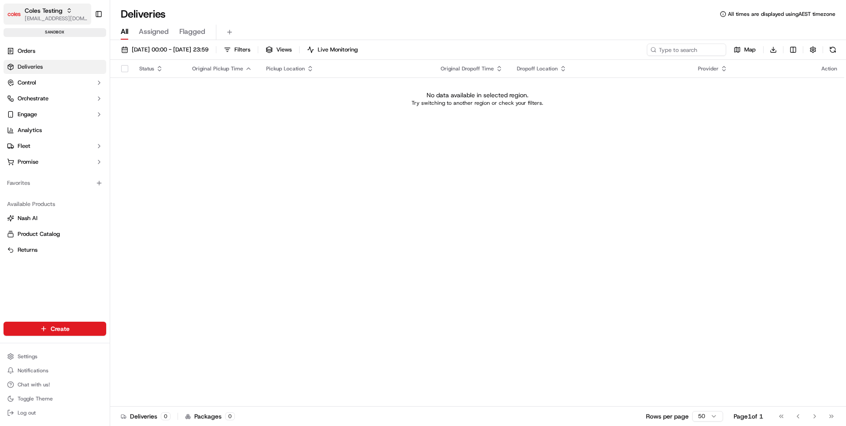
click at [66, 16] on span "[EMAIL_ADDRESS][DOMAIN_NAME]" at bounding box center [56, 18] width 63 height 7
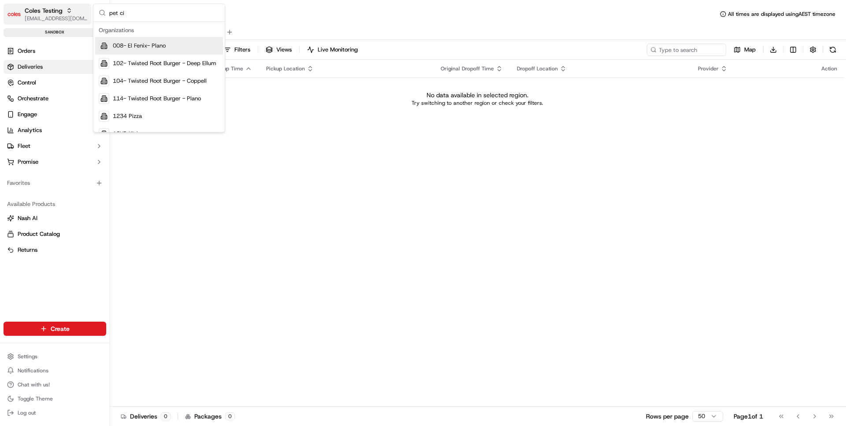
type input "pet cir"
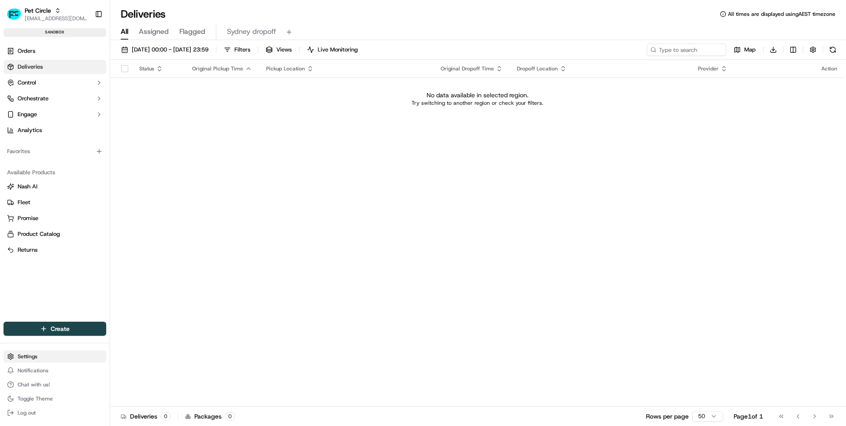
click at [45, 355] on html "Pet Circle ben@usenash.com Toggle Sidebar sandbox Orders Deliveries Control Orc…" at bounding box center [423, 213] width 846 height 426
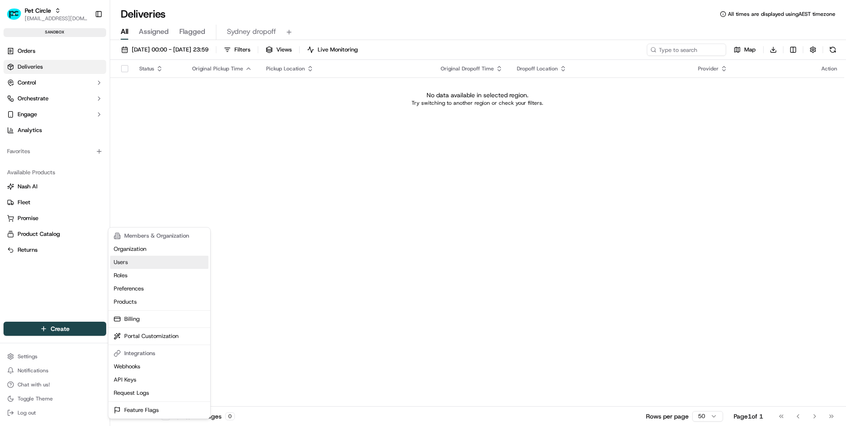
click at [148, 261] on link "Users" at bounding box center [159, 262] width 98 height 13
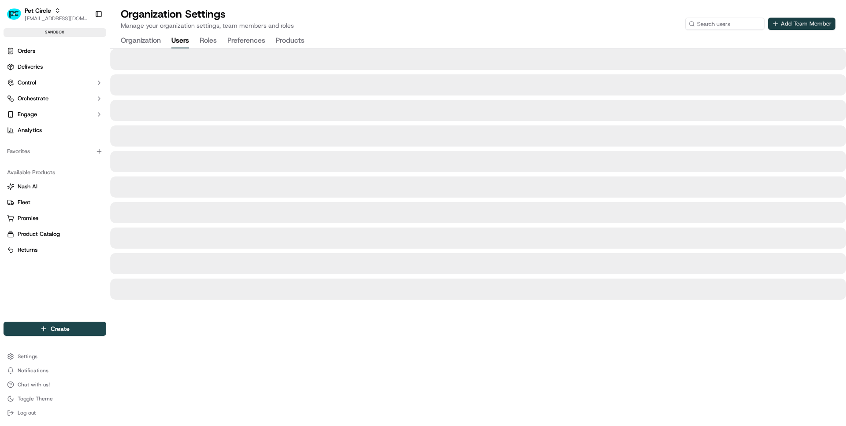
click at [794, 26] on button "Add Team Member" at bounding box center [801, 24] width 67 height 12
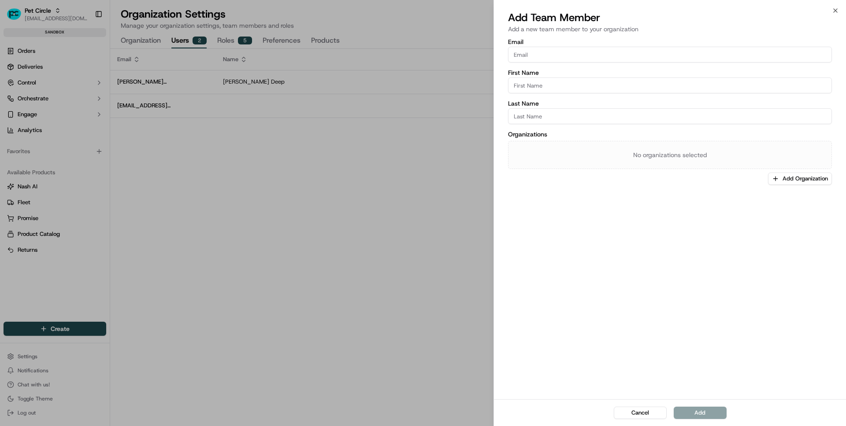
click at [646, 53] on input "Email" at bounding box center [670, 55] width 324 height 16
paste input "corey.padberg@petcircle.com.au lin.ong@petcircle.com.au miguel.yap@petcircle.co…"
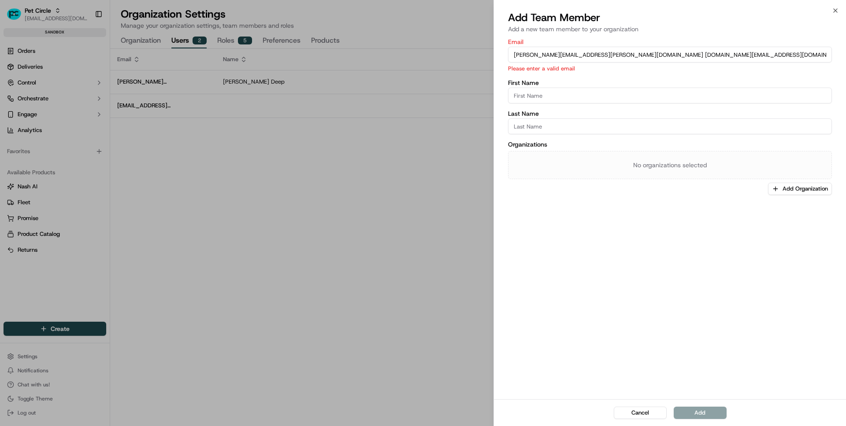
drag, startPoint x: 599, startPoint y: 55, endPoint x: 746, endPoint y: 67, distance: 147.5
click at [746, 67] on div "Email corey.padberg@petcircle.com.au lin.ong@petcircle.com.au miguel.yap@petcir…" at bounding box center [670, 56] width 324 height 34
drag, startPoint x: 751, startPoint y: 54, endPoint x: 601, endPoint y: 55, distance: 149.7
click at [601, 55] on input "corey.padberg@petcircle.com.au lin.ong@petcircle.com.au miguel.yap@petcircle.co…" at bounding box center [670, 55] width 324 height 16
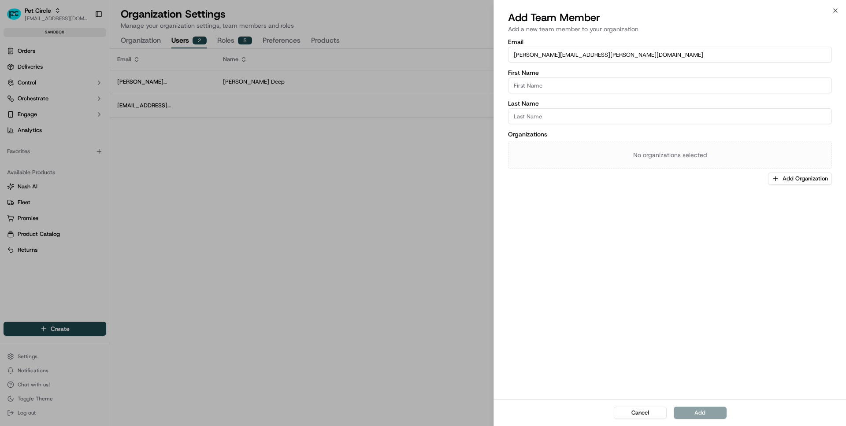
type input "[PERSON_NAME][EMAIL_ADDRESS][PERSON_NAME][DOMAIN_NAME]"
click at [550, 89] on input "First Name" at bounding box center [670, 86] width 324 height 16
type input "[PERSON_NAME]"
type input "Padberg"
click at [708, 411] on button "Add" at bounding box center [699, 413] width 53 height 12
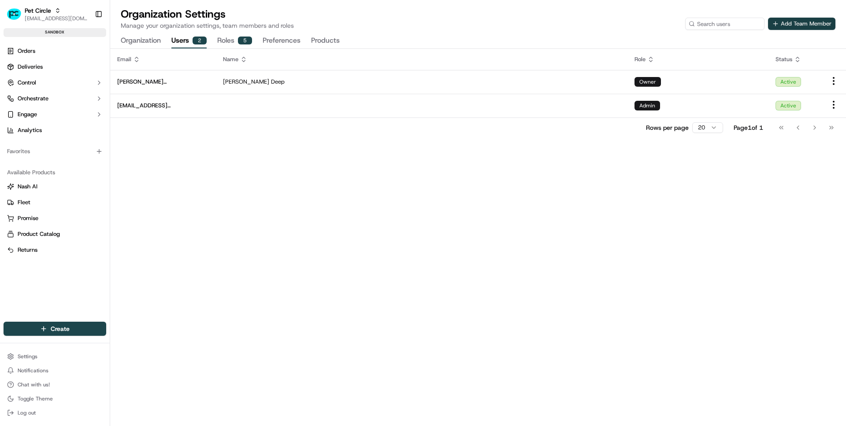
click at [808, 21] on button "Add Team Member" at bounding box center [801, 24] width 67 height 12
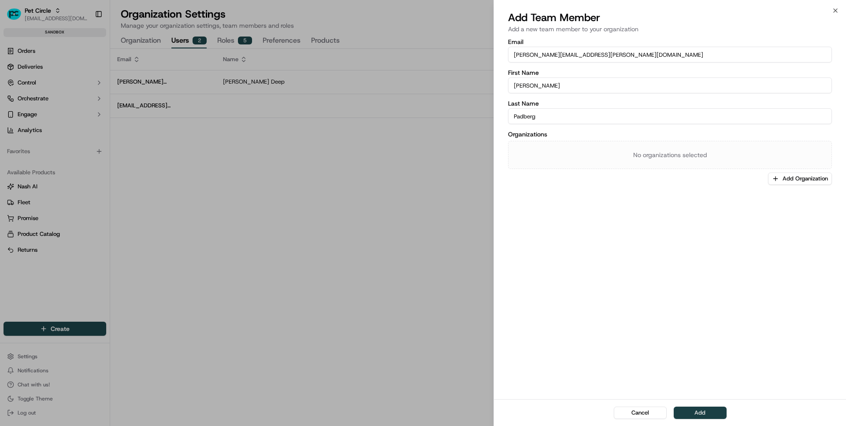
click at [701, 413] on button "Add" at bounding box center [699, 413] width 53 height 12
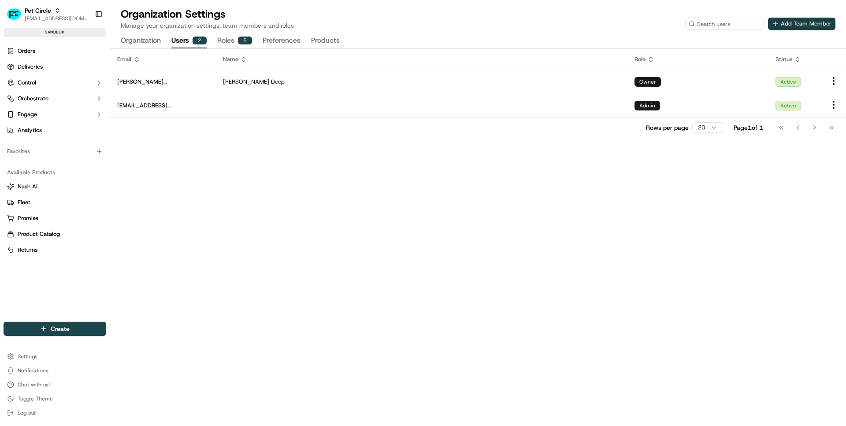
click at [806, 18] on button "Add Team Member" at bounding box center [801, 24] width 67 height 12
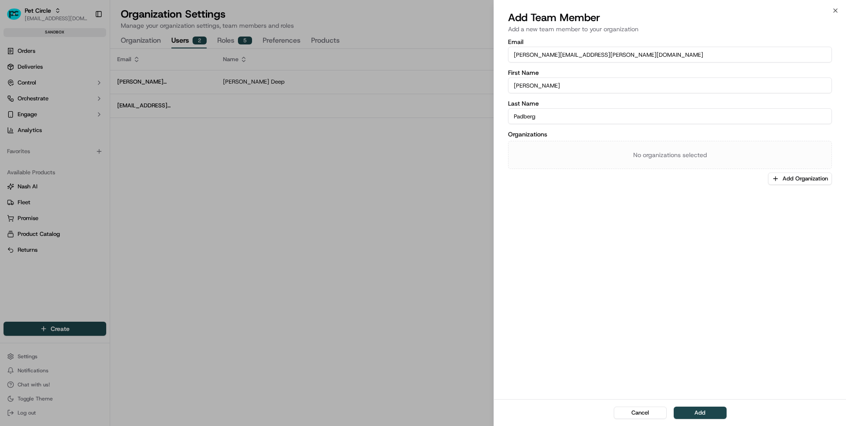
click at [637, 53] on input "[PERSON_NAME][EMAIL_ADDRESS][PERSON_NAME][DOMAIN_NAME]" at bounding box center [670, 55] width 324 height 16
paste input "lin.ong@petcircle.com.au miguel.yap@petcircle.com.au"
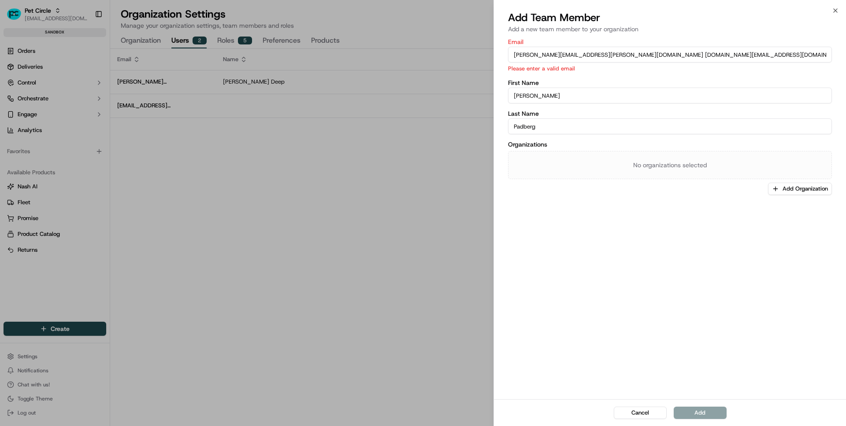
click at [664, 56] on input "corey.padberg@petcircle.com.au lin.ong@petcircle.com.au miguel.yap@petcircle.co…" at bounding box center [670, 55] width 324 height 16
type input "[PERSON_NAME][EMAIL_ADDRESS][PERSON_NAME][DOMAIN_NAME]"
click at [590, 89] on input "[PERSON_NAME]" at bounding box center [670, 96] width 324 height 16
type input "[PERSON_NAME]"
type input "Yap"
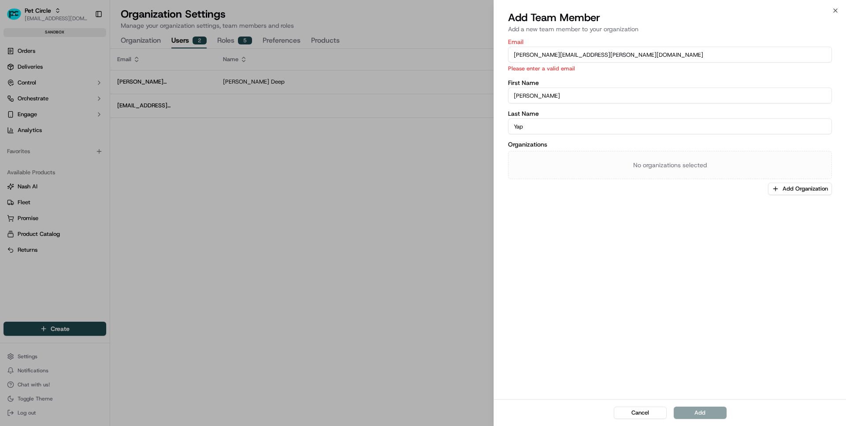
click at [693, 261] on div "Email miguel.yap@petcircle.com.au Please enter a valid email First Name Miguel …" at bounding box center [670, 218] width 352 height 362
click at [624, 52] on input "[PERSON_NAME][EMAIL_ADDRESS][PERSON_NAME][DOMAIN_NAME]" at bounding box center [670, 55] width 324 height 16
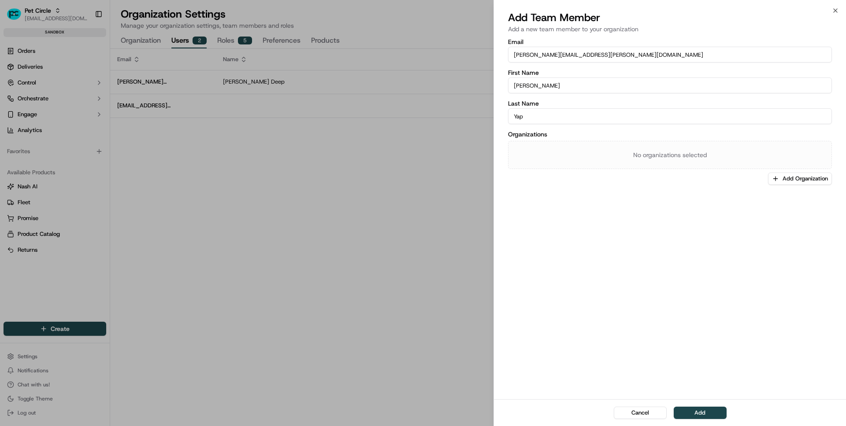
type input "[PERSON_NAME][EMAIL_ADDRESS][PERSON_NAME][DOMAIN_NAME]"
click at [712, 419] on div "Cancel Add" at bounding box center [670, 412] width 352 height 27
click at [709, 413] on button "Add" at bounding box center [699, 413] width 53 height 12
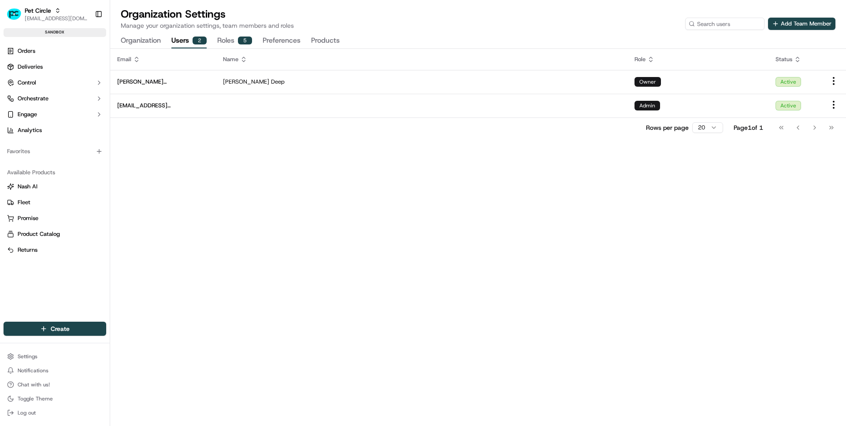
click at [488, 185] on div "Email Name Role Status [PERSON_NAME][EMAIL_ADDRESS][DOMAIN_NAME] [PERSON_NAME] …" at bounding box center [477, 237] width 735 height 377
click at [199, 42] on div "2" at bounding box center [199, 41] width 14 height 8
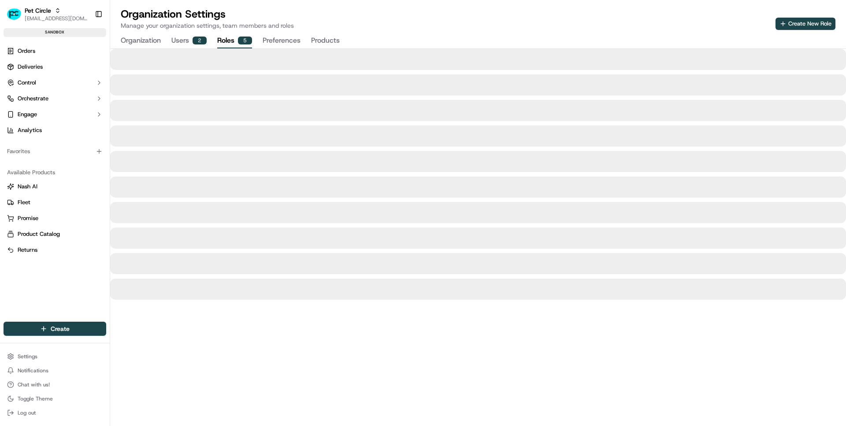
click at [224, 42] on button "Roles 5" at bounding box center [234, 40] width 35 height 15
click at [141, 31] on div "Organization Settings Manage your organization settings, team members and roles…" at bounding box center [477, 27] width 735 height 41
click at [140, 39] on button "Organization" at bounding box center [141, 40] width 40 height 15
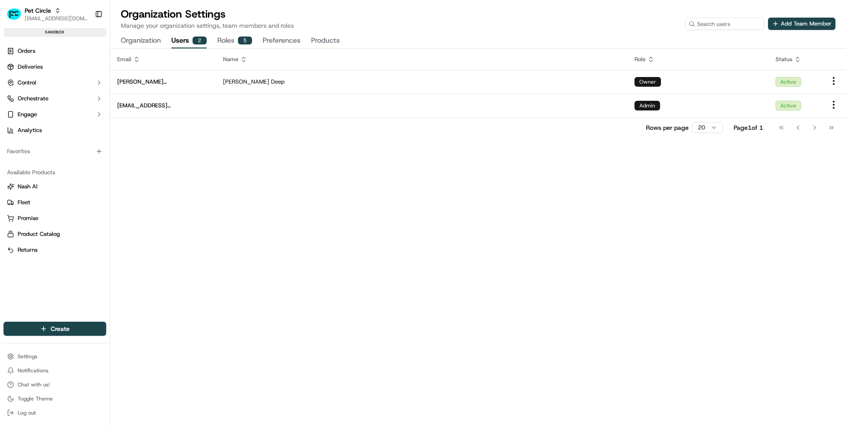
click at [191, 41] on button "Users 2" at bounding box center [188, 40] width 35 height 15
click at [630, 169] on div "Email Name Role Status brandan@usenash.com Brandan Deep Owner Active support+na…" at bounding box center [477, 237] width 735 height 377
click at [801, 28] on button "Add Team Member" at bounding box center [801, 24] width 67 height 12
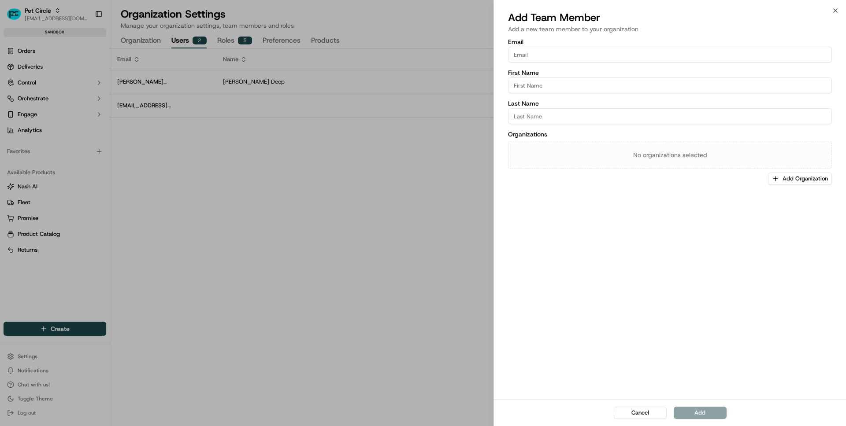
click at [651, 44] on label "Email" at bounding box center [670, 42] width 324 height 6
click at [651, 47] on input "Email" at bounding box center [670, 55] width 324 height 16
click at [646, 52] on input "Email" at bounding box center [670, 55] width 324 height 16
paste input "[PERSON_NAME][EMAIL_ADDRESS][PERSON_NAME][DOMAIN_NAME]"
type input "[PERSON_NAME][EMAIL_ADDRESS][PERSON_NAME][DOMAIN_NAME]"
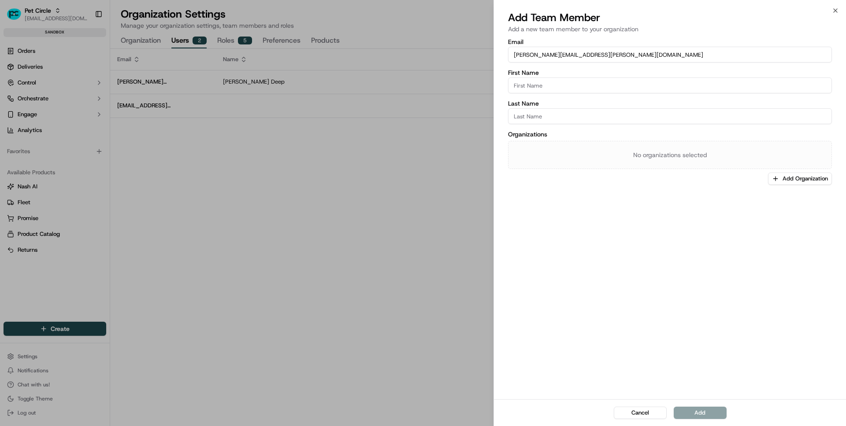
click at [620, 80] on input "First Name" at bounding box center [670, 86] width 324 height 16
paste input "[PERSON_NAME][EMAIL_ADDRESS][PERSON_NAME][DOMAIN_NAME]"
click at [529, 87] on input "[PERSON_NAME][EMAIL_ADDRESS][PERSON_NAME][DOMAIN_NAME]" at bounding box center [670, 86] width 324 height 16
type input "ankan"
click at [526, 122] on input "Last Name" at bounding box center [670, 116] width 324 height 16
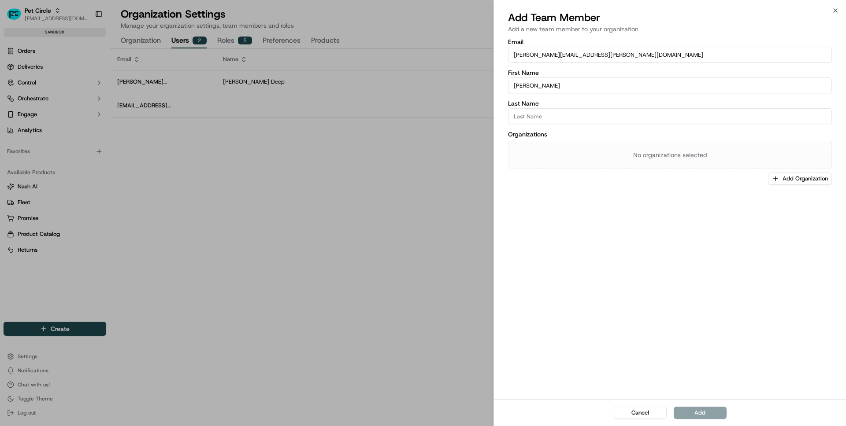
paste input ".sircar@petcircle.com.au"
drag, startPoint x: 528, startPoint y: 118, endPoint x: 591, endPoint y: 151, distance: 71.7
click at [591, 151] on div "Email ankan.sircar@petcircle.com.au First Name ankan Last Name .sircar@petcircl…" at bounding box center [670, 112] width 324 height 146
type input "[PERSON_NAME]"
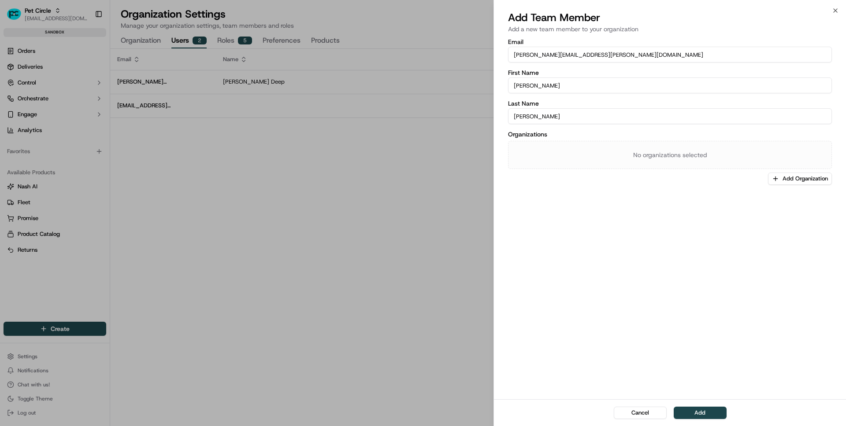
click at [624, 358] on div "Email ankan.sircar@petcircle.com.au First Name Ankan Last Name Sircar Organizat…" at bounding box center [670, 218] width 352 height 362
click at [694, 409] on button "Add" at bounding box center [699, 413] width 53 height 12
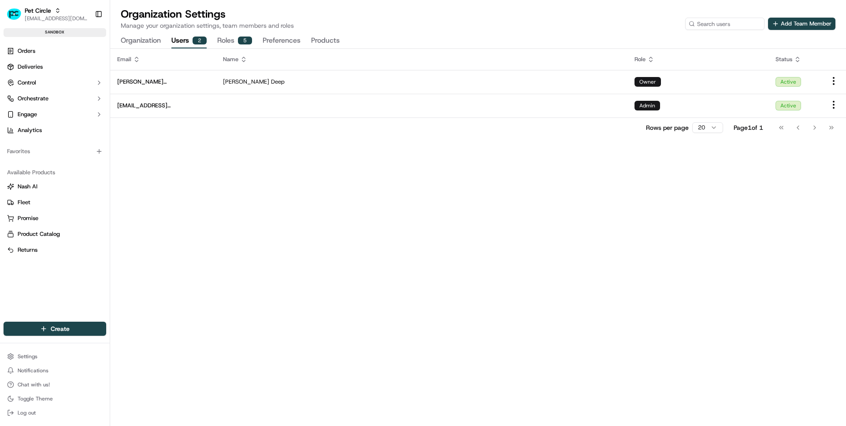
click at [512, 285] on div "Email Name Role Status brandan@usenash.com Brandan Deep Owner Active support+na…" at bounding box center [477, 237] width 735 height 377
click at [563, 218] on div "Email Name Role Status [PERSON_NAME][EMAIL_ADDRESS][DOMAIN_NAME] [PERSON_NAME] …" at bounding box center [477, 237] width 735 height 377
click at [281, 45] on button "Preferences" at bounding box center [281, 40] width 38 height 15
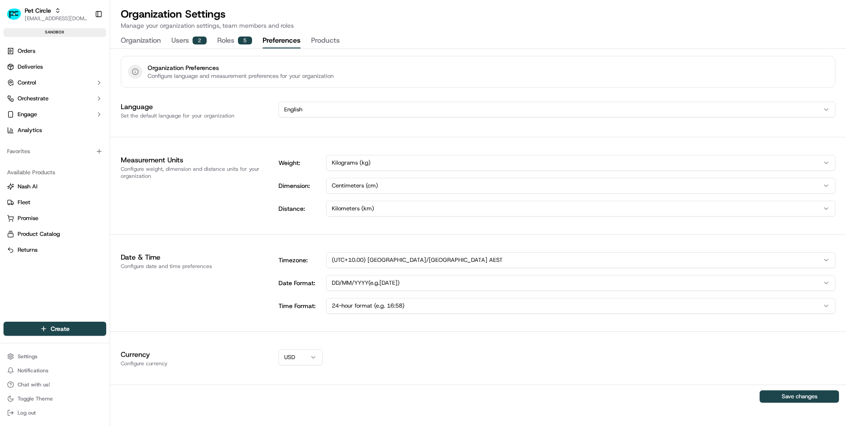
click at [329, 38] on button "Products" at bounding box center [325, 40] width 29 height 15
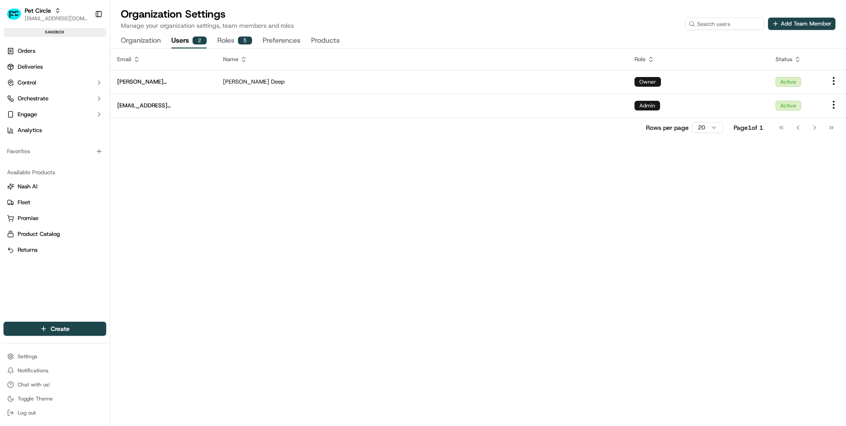
click at [196, 40] on div "2" at bounding box center [199, 41] width 14 height 8
click at [617, 214] on div "Email Name Role Status brandan@usenash.com Brandan Deep Owner Active support+na…" at bounding box center [477, 237] width 735 height 377
click at [149, 32] on div "Organization Settings Manage your organization settings, team members and roles…" at bounding box center [477, 27] width 735 height 41
click at [145, 37] on button "Organization" at bounding box center [141, 40] width 40 height 15
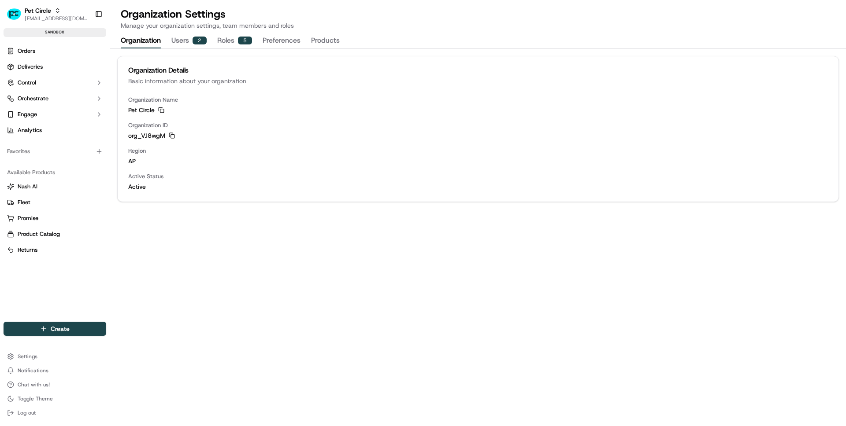
click at [181, 39] on button "Users 2" at bounding box center [188, 40] width 35 height 15
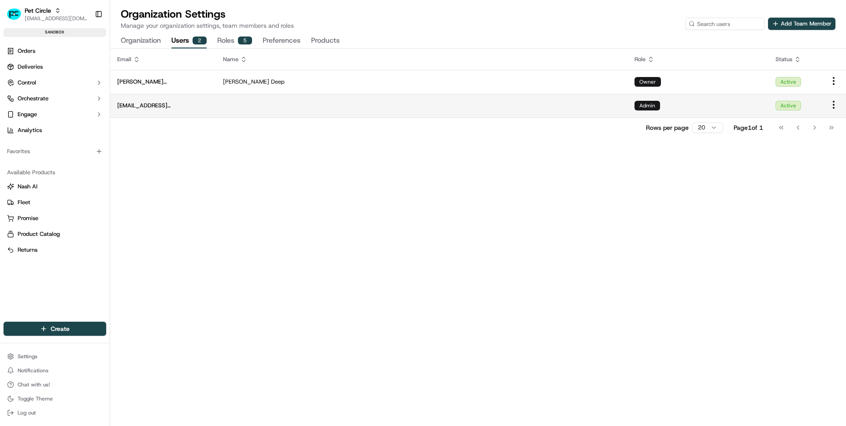
click at [259, 108] on td at bounding box center [421, 106] width 411 height 24
click at [301, 201] on div "Email Name Role Status brandan@usenash.com Brandan Deep Owner Active support+na…" at bounding box center [477, 237] width 735 height 377
click at [478, 151] on div "Email Name Role Status brandan@usenash.com Brandan Deep Owner Active support+na…" at bounding box center [477, 237] width 735 height 377
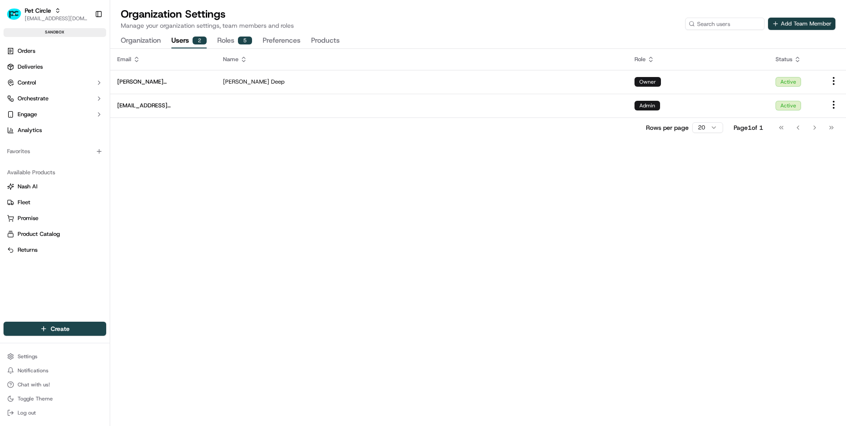
click at [820, 22] on button "Add Team Member" at bounding box center [801, 24] width 67 height 12
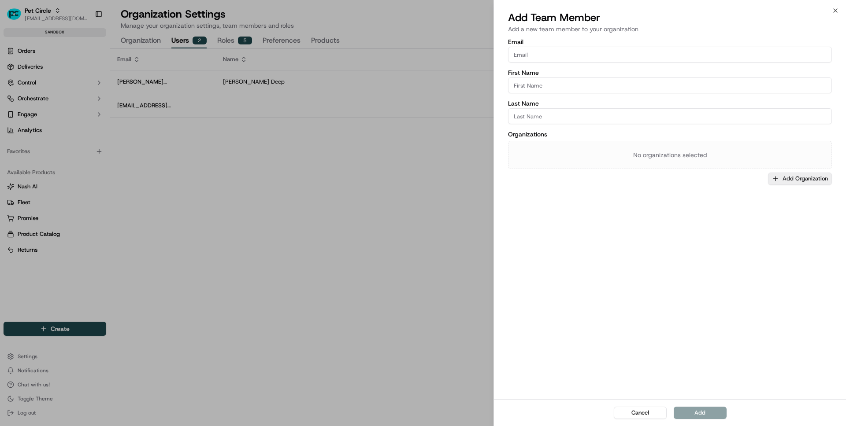
click at [797, 180] on button "Add Organization" at bounding box center [800, 179] width 64 height 12
click at [743, 227] on span "Pet Circle" at bounding box center [787, 225] width 108 height 8
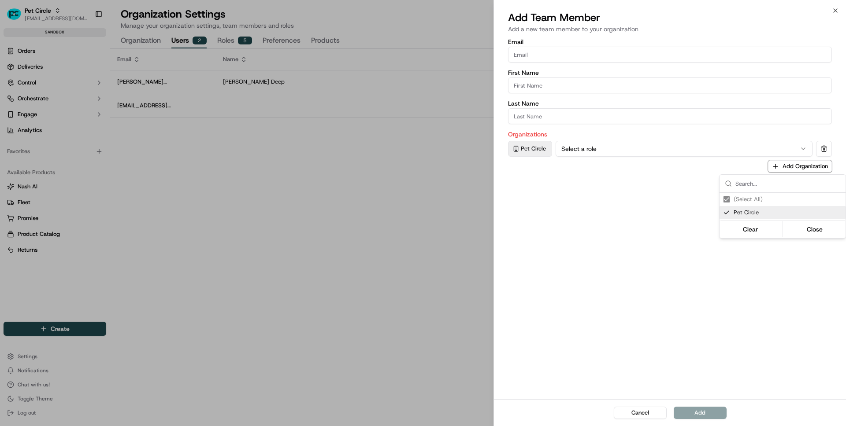
click at [647, 235] on div at bounding box center [423, 213] width 846 height 426
click at [600, 163] on div "Organizations Pet Circle Select a role Add Organization" at bounding box center [670, 151] width 324 height 41
click at [598, 157] on div "Organizations Pet Circle Select a role Add Organization" at bounding box center [670, 151] width 324 height 41
click at [593, 153] on button "Select a role" at bounding box center [683, 149] width 257 height 16
click at [552, 192] on div "Email First Name Last Name Organizations Pet Circle Admin Add Organization" at bounding box center [670, 218] width 352 height 362
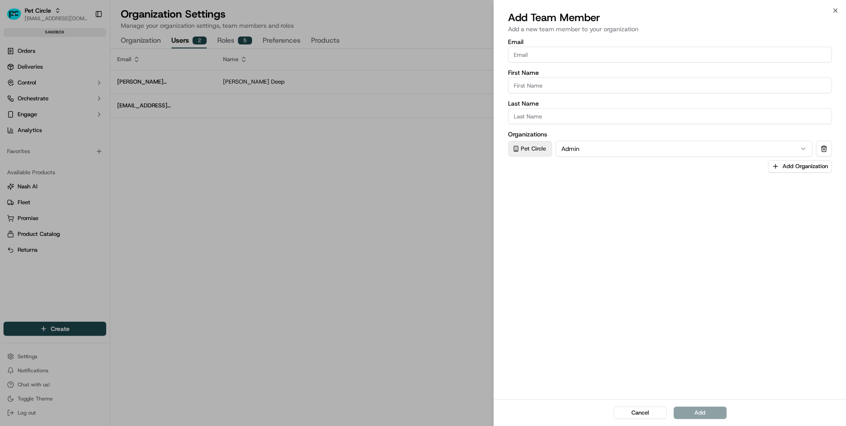
click at [543, 60] on input "Email" at bounding box center [670, 55] width 324 height 16
paste input ".sircar@petcircle.com.au"
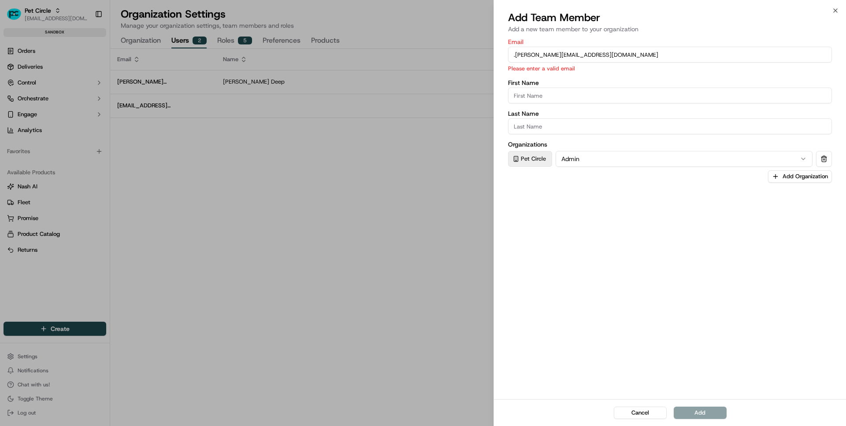
paste input "[PERSON_NAME]"
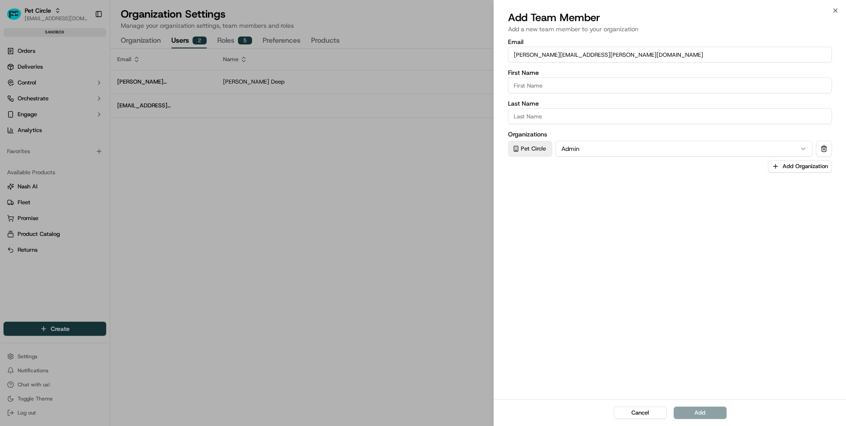
type input "Ankan.sircar@petcircle.com.au"
click at [554, 91] on input "First Name" at bounding box center [670, 86] width 324 height 16
paste input "[PERSON_NAME]"
type input "[PERSON_NAME]"
click at [538, 52] on input "Ankan.sircar@petcircle.com.au" at bounding box center [670, 55] width 324 height 16
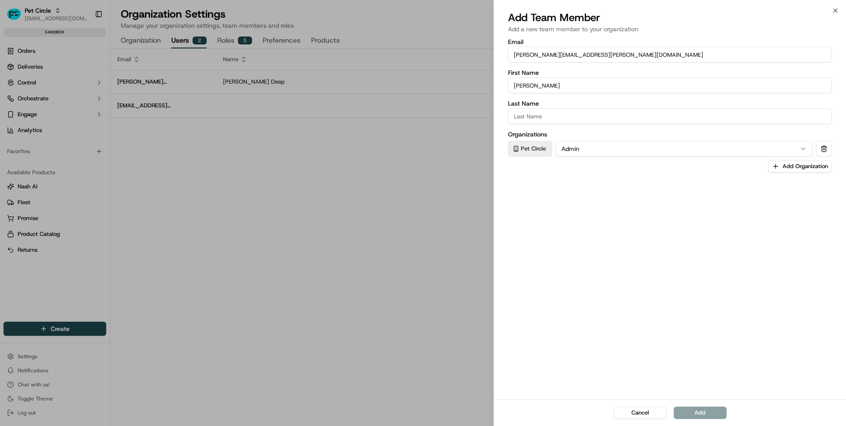
click at [538, 52] on input "Ankan.sircar@petcircle.com.au" at bounding box center [670, 55] width 324 height 16
click at [541, 115] on input "Last Name" at bounding box center [670, 116] width 324 height 16
paste input "sircar"
type input "[PERSON_NAME]"
click at [609, 225] on div "Email Ankan.sircar@petcircle.com.au First Name Ankan Last Name Sircar Organizat…" at bounding box center [670, 218] width 352 height 362
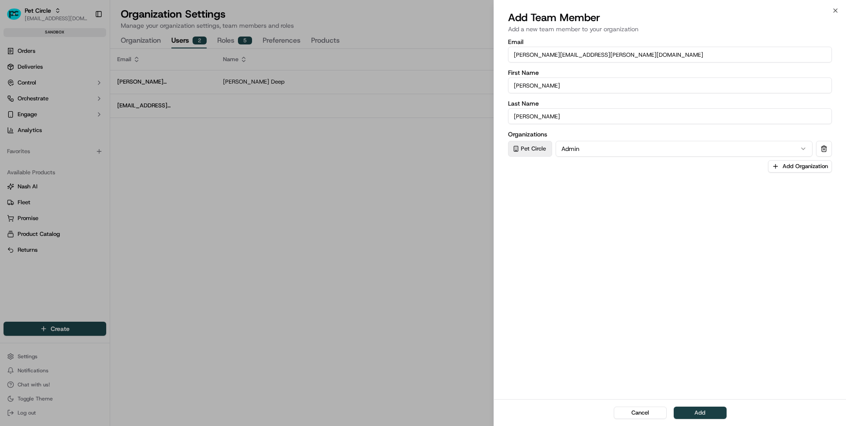
click at [704, 415] on button "Add" at bounding box center [699, 413] width 53 height 12
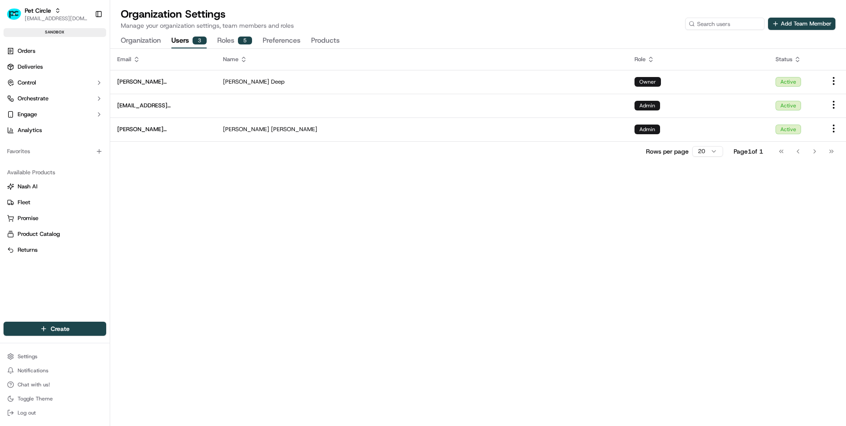
click at [539, 260] on div "Email Name Role Status [PERSON_NAME][EMAIL_ADDRESS][DOMAIN_NAME] [PERSON_NAME] …" at bounding box center [477, 237] width 735 height 377
click at [467, 196] on div "Email Name Role Status [PERSON_NAME][EMAIL_ADDRESS][DOMAIN_NAME] [PERSON_NAME] …" at bounding box center [477, 237] width 735 height 377
click at [800, 25] on button "Add Team Member" at bounding box center [801, 24] width 67 height 12
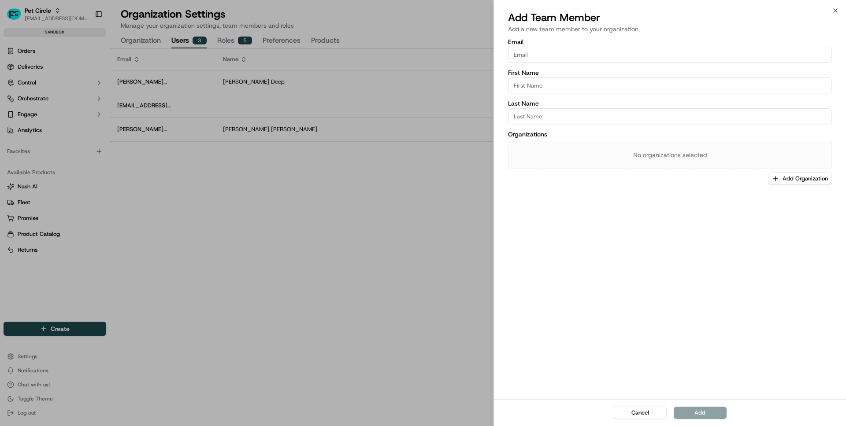
click at [425, 132] on div at bounding box center [423, 213] width 846 height 426
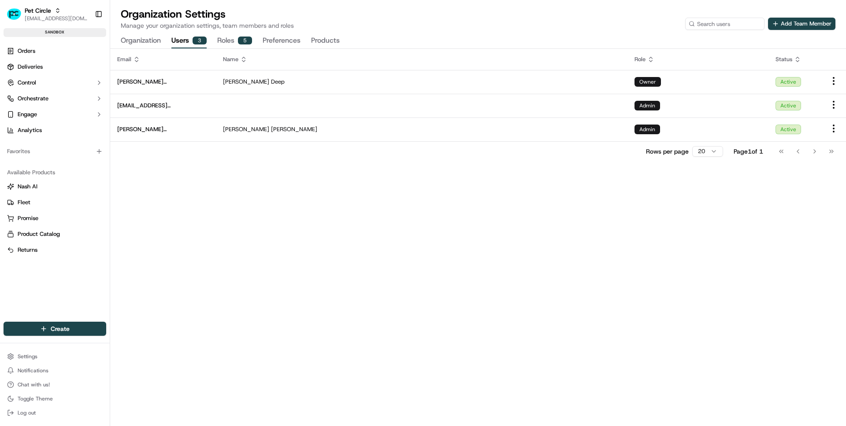
click at [351, 241] on div "Email Name Role Status [PERSON_NAME][EMAIL_ADDRESS][DOMAIN_NAME] [PERSON_NAME] …" at bounding box center [477, 237] width 735 height 377
click at [783, 35] on div "Organization Settings Manage your organization settings, team members and roles…" at bounding box center [477, 27] width 735 height 41
click at [790, 22] on button "Add Team Member" at bounding box center [801, 24] width 67 height 12
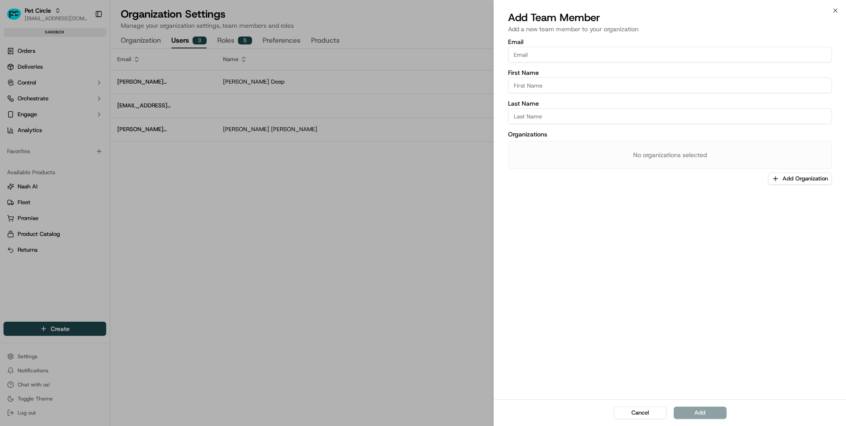
click at [619, 48] on input "Email" at bounding box center [670, 55] width 324 height 16
paste input "[EMAIL_ADDRESS][DOMAIN_NAME]"
type input "[EMAIL_ADDRESS][DOMAIN_NAME]"
click at [591, 87] on input "First Name" at bounding box center [670, 86] width 324 height 16
type input "[PERSON_NAME]"
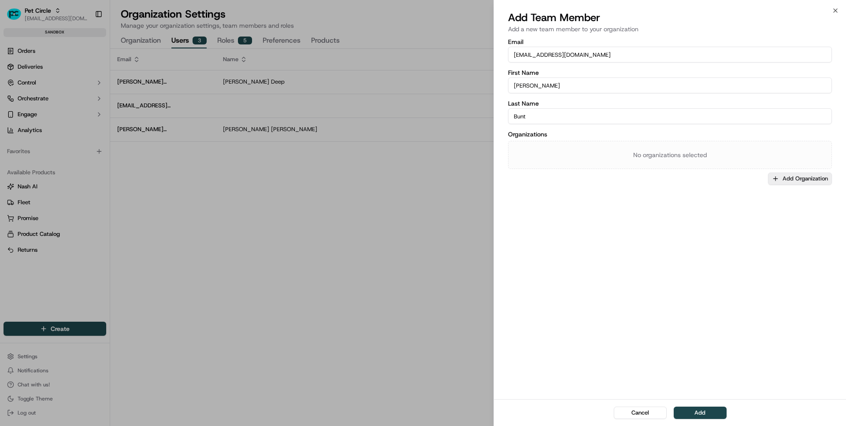
type input "Bunt"
click at [790, 176] on button "Add Organization" at bounding box center [800, 179] width 64 height 12
click at [746, 225] on span "Pet Circle" at bounding box center [787, 225] width 108 height 8
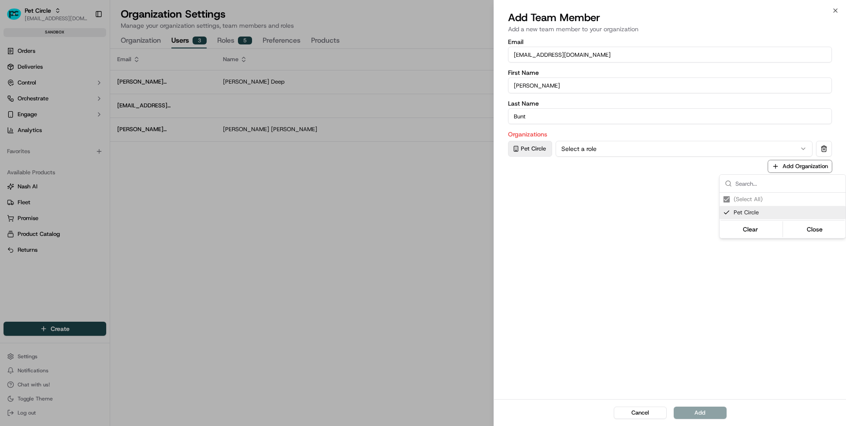
click at [702, 319] on div at bounding box center [423, 213] width 846 height 426
click at [581, 148] on button "Select a role" at bounding box center [683, 149] width 257 height 16
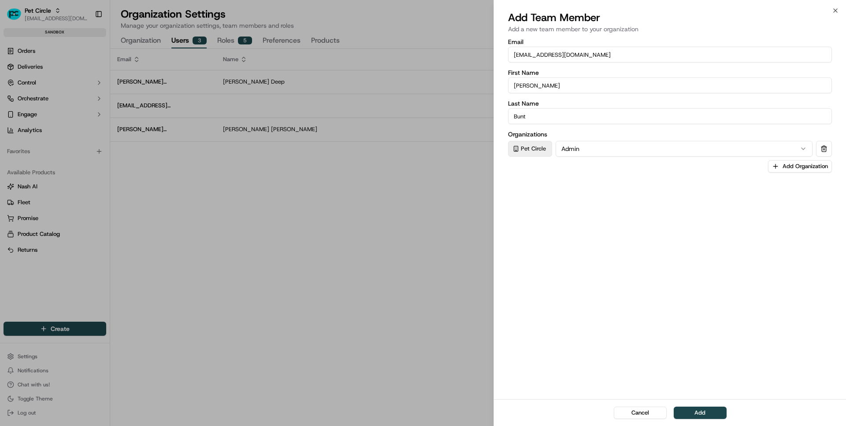
click at [584, 300] on div "Email mick.bunt@petcircle.com.au First Name Mick Last Name Bunt Organizations P…" at bounding box center [670, 218] width 352 height 362
click at [695, 412] on button "Add" at bounding box center [699, 413] width 53 height 12
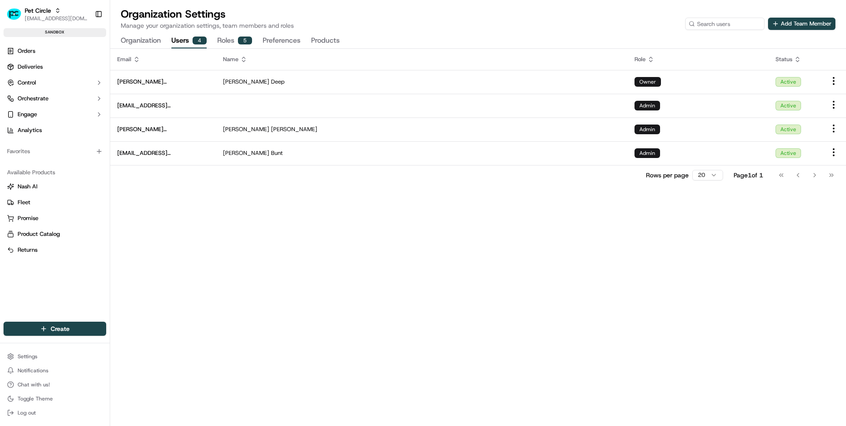
click at [630, 247] on div "Email Name Role Status [PERSON_NAME][EMAIL_ADDRESS][DOMAIN_NAME] [PERSON_NAME] …" at bounding box center [477, 237] width 735 height 377
click at [791, 28] on button "Add Team Member" at bounding box center [801, 24] width 67 height 12
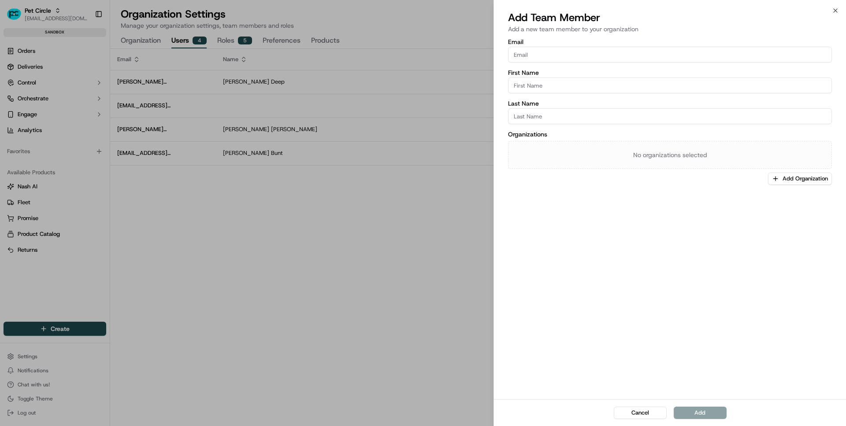
click at [584, 60] on input "Email" at bounding box center [670, 55] width 324 height 16
paste input "[PERSON_NAME][EMAIL_ADDRESS][PERSON_NAME][DOMAIN_NAME] [DOMAIN_NAME][EMAIL_ADDR…"
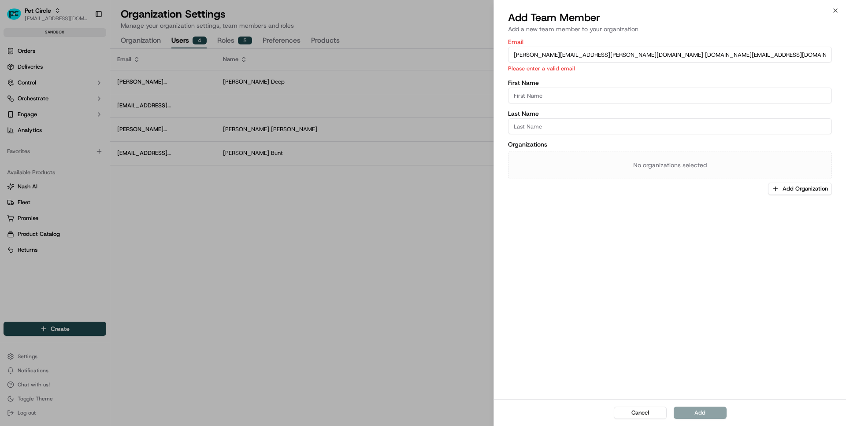
drag, startPoint x: 598, startPoint y: 55, endPoint x: 686, endPoint y: 97, distance: 97.5
click at [686, 97] on div "Email corey.padberg@petcircle.com.au lin.ong@petcircle.com.au miguel.yap@petcir…" at bounding box center [670, 117] width 324 height 156
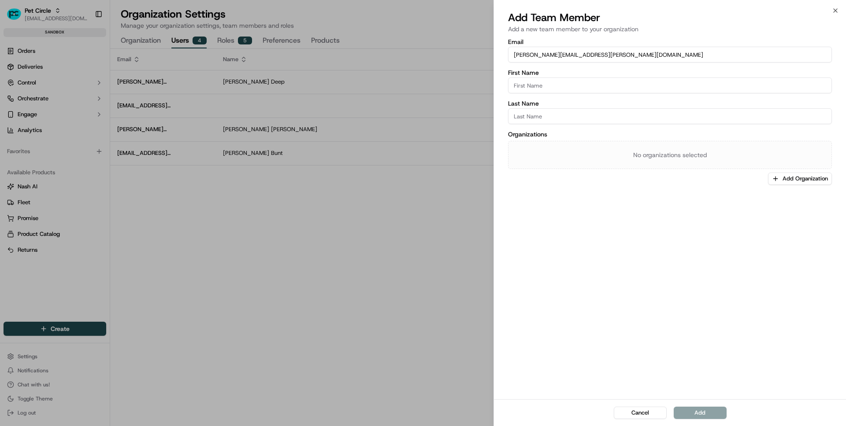
type input "[PERSON_NAME][EMAIL_ADDRESS][PERSON_NAME][DOMAIN_NAME]"
click at [586, 78] on input "First Name" at bounding box center [670, 86] width 324 height 16
type input "[PERSON_NAME]"
type input "Padberg"
click at [709, 165] on div "No organizations selected" at bounding box center [670, 155] width 324 height 28
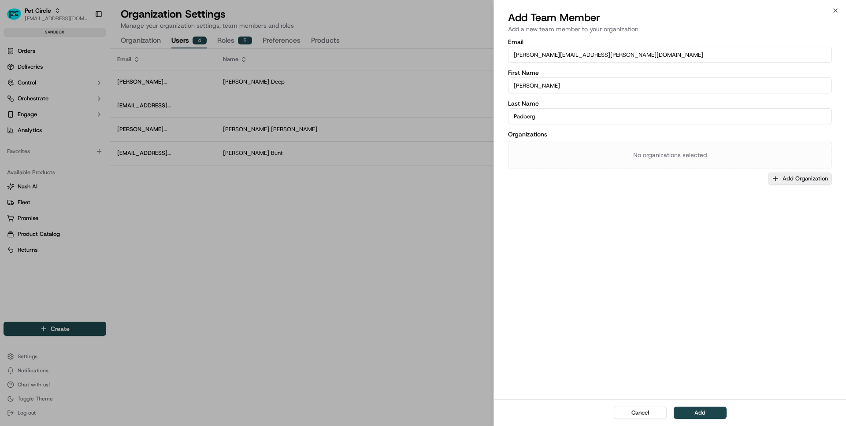
click at [802, 180] on button "Add Organization" at bounding box center [800, 179] width 64 height 12
click at [749, 227] on span "Pet Circle" at bounding box center [787, 225] width 108 height 8
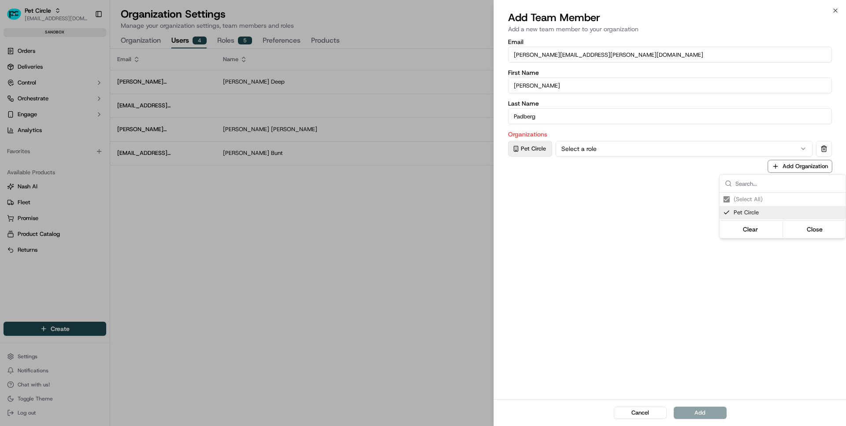
click at [698, 345] on div at bounding box center [423, 213] width 846 height 426
click at [688, 417] on div "Cancel Add" at bounding box center [670, 412] width 352 height 27
click at [753, 71] on label "First Name" at bounding box center [670, 73] width 324 height 6
click at [753, 78] on input "[PERSON_NAME]" at bounding box center [670, 86] width 324 height 16
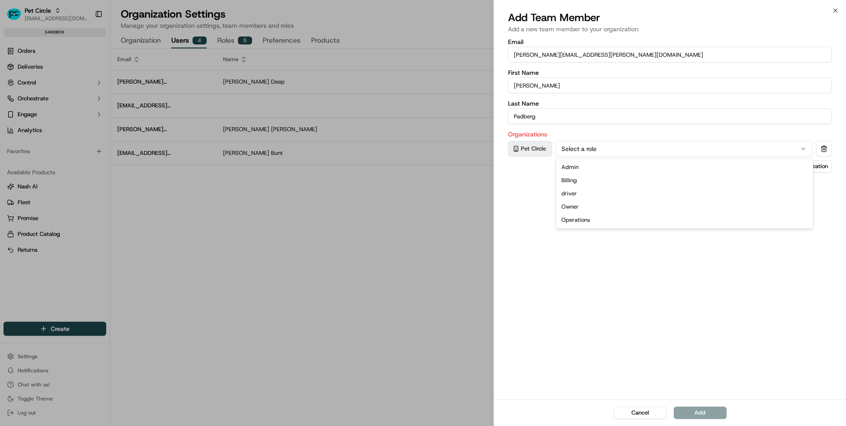
click at [658, 151] on button "Select a role" at bounding box center [683, 149] width 257 height 16
click at [684, 410] on button "Add" at bounding box center [699, 413] width 53 height 12
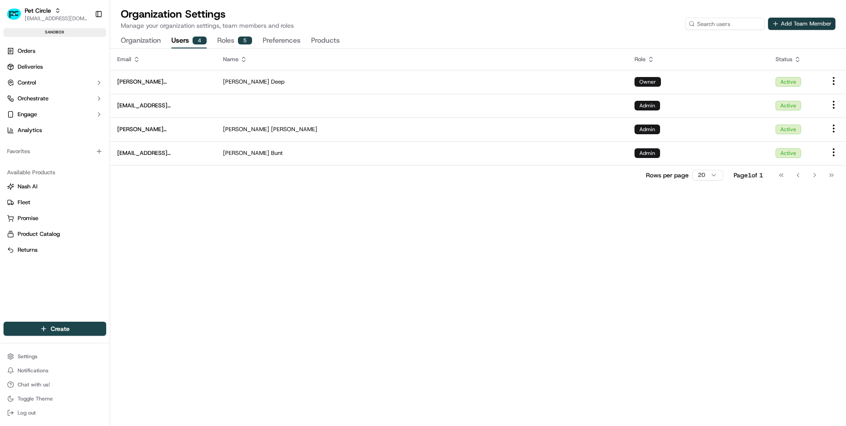
click at [782, 28] on button "Add Team Member" at bounding box center [801, 24] width 67 height 12
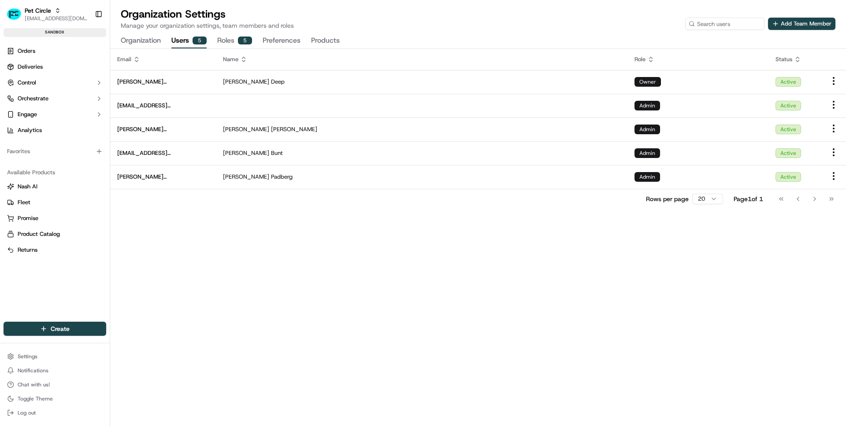
click at [589, 214] on div "Email Name Role Status [PERSON_NAME][EMAIL_ADDRESS][DOMAIN_NAME] [PERSON_NAME] …" at bounding box center [477, 237] width 735 height 377
click at [803, 23] on button "Add Team Member" at bounding box center [801, 24] width 67 height 12
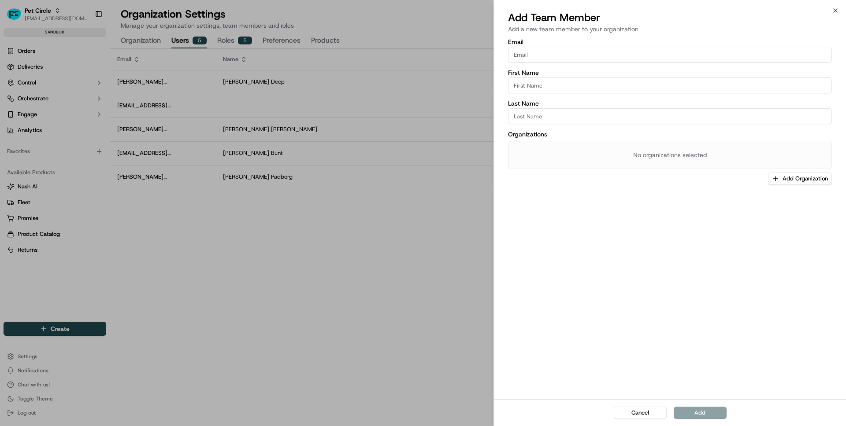
click at [587, 48] on input "Email" at bounding box center [670, 55] width 324 height 16
paste input "[DOMAIN_NAME][EMAIL_ADDRESS][DOMAIN_NAME] [PERSON_NAME][DOMAIN_NAME][EMAIL_ADDR…"
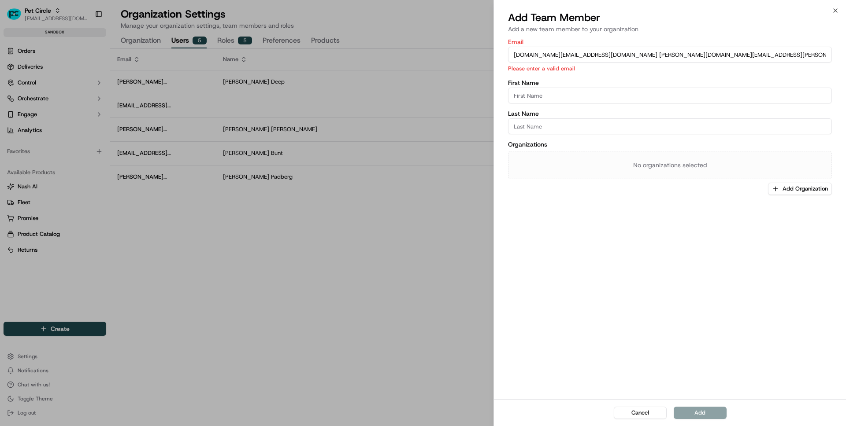
drag, startPoint x: 582, startPoint y: 55, endPoint x: 662, endPoint y: 77, distance: 83.1
click at [662, 77] on div "Email [DOMAIN_NAME][EMAIL_ADDRESS][DOMAIN_NAME] [PERSON_NAME][DOMAIN_NAME][EMAI…" at bounding box center [670, 117] width 324 height 156
type input "[DOMAIN_NAME][EMAIL_ADDRESS][DOMAIN_NAME]"
type input "[PERSON_NAME]"
type input "Ong"
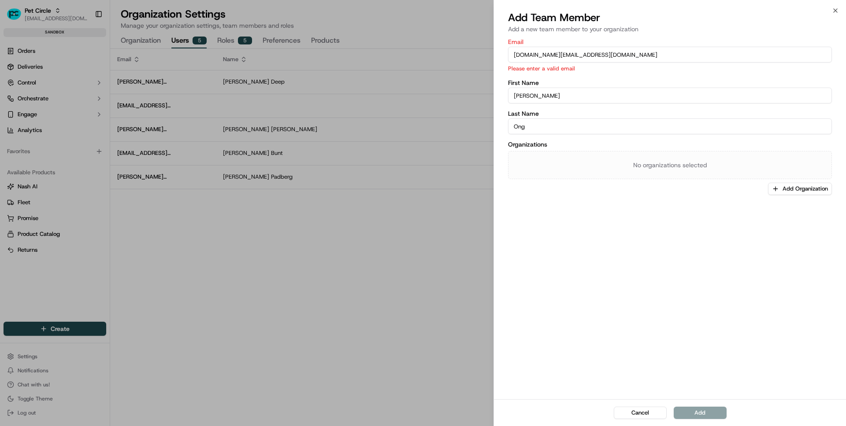
click at [754, 164] on div "No organizations selected" at bounding box center [670, 165] width 324 height 28
click at [789, 186] on button "Add Organization" at bounding box center [800, 189] width 64 height 12
click at [750, 233] on span "Pet Circle" at bounding box center [787, 235] width 108 height 8
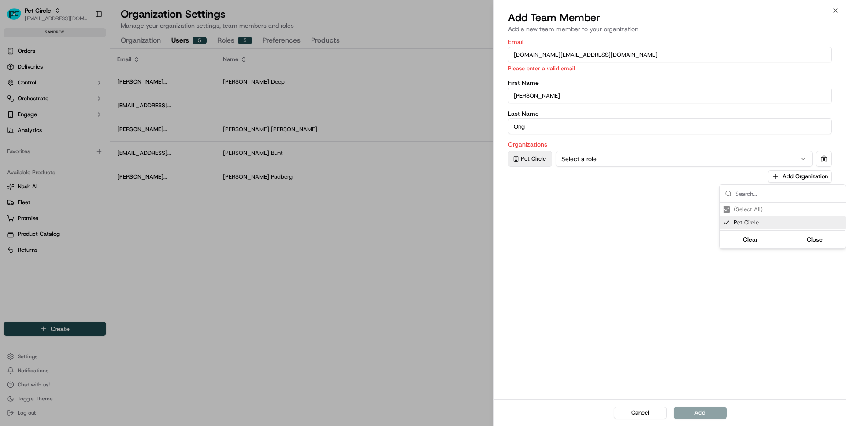
click at [745, 350] on div at bounding box center [423, 213] width 846 height 426
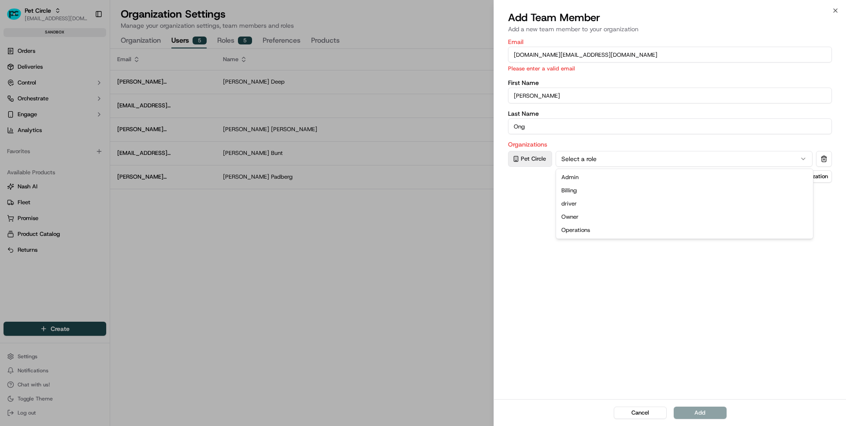
click at [641, 158] on button "Select a role" at bounding box center [683, 159] width 257 height 16
click at [604, 273] on div "Email lin.ong@petcircle.com.au Please enter a valid email First Name Lin Last N…" at bounding box center [670, 218] width 352 height 362
click at [704, 414] on div "Cancel Add" at bounding box center [670, 412] width 352 height 27
click at [656, 199] on div "Email lin.ong@petcircle.com.au Please enter a valid email First Name Lin Last N…" at bounding box center [670, 218] width 352 height 362
click at [625, 57] on input "[DOMAIN_NAME][EMAIL_ADDRESS][DOMAIN_NAME]" at bounding box center [670, 55] width 324 height 16
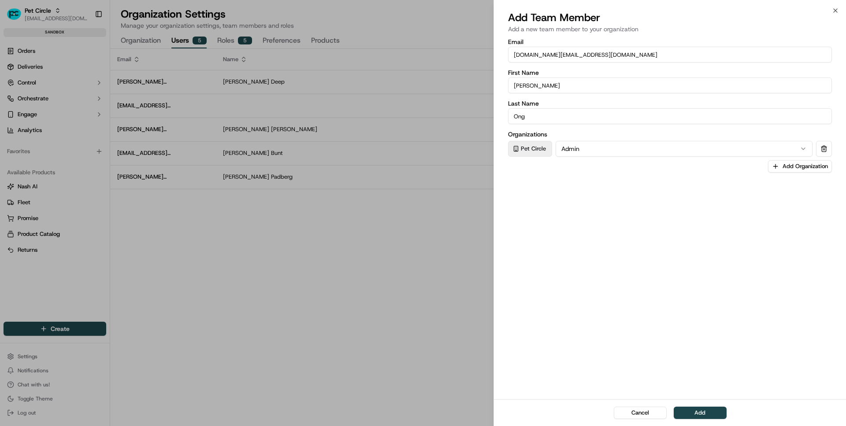
type input "[DOMAIN_NAME][EMAIL_ADDRESS][DOMAIN_NAME]"
click at [682, 419] on button "Add" at bounding box center [699, 413] width 53 height 12
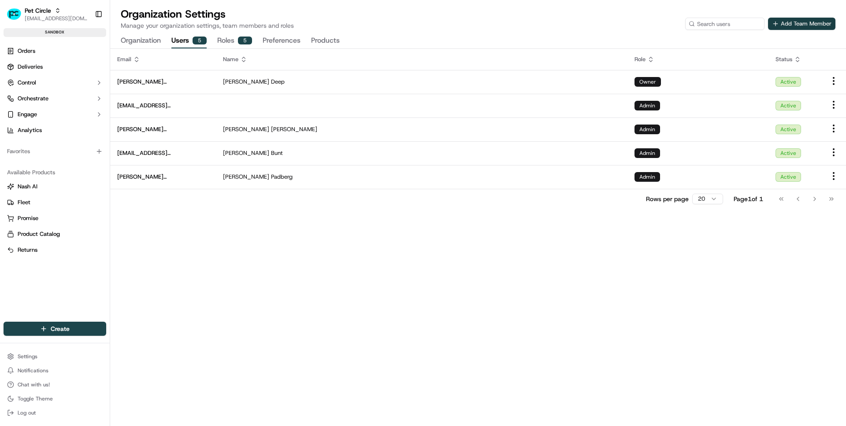
click at [781, 21] on button "Add Team Member" at bounding box center [801, 24] width 67 height 12
click at [803, 20] on button "Add Team Member" at bounding box center [801, 24] width 67 height 12
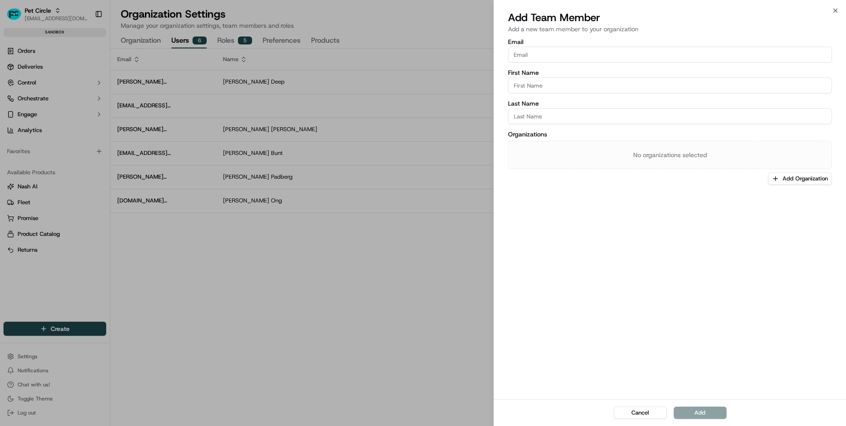
click at [592, 61] on input "Email" at bounding box center [670, 55] width 324 height 16
paste input "[PERSON_NAME][EMAIL_ADDRESS][PERSON_NAME][DOMAIN_NAME]"
type input "[PERSON_NAME][EMAIL_ADDRESS][PERSON_NAME][DOMAIN_NAME]"
click at [520, 85] on input "First Name" at bounding box center [670, 86] width 324 height 16
type input "[PERSON_NAME]"
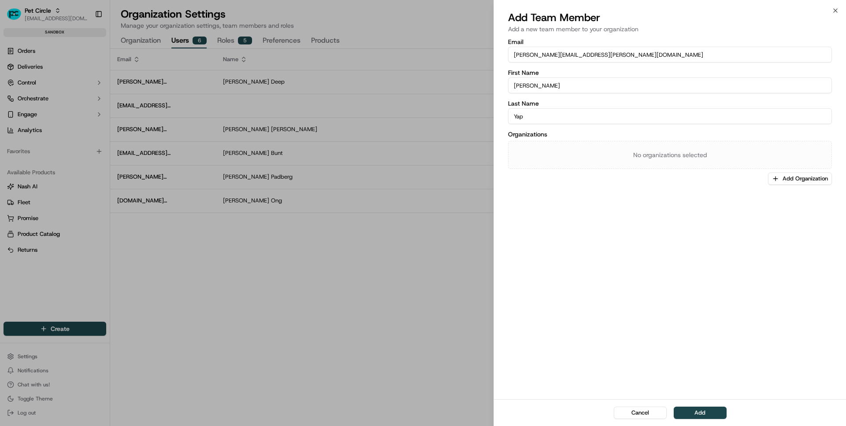
type input "Yap"
click at [725, 153] on div "No organizations selected" at bounding box center [670, 155] width 324 height 28
click at [783, 184] on button "Add Organization" at bounding box center [800, 179] width 64 height 12
click at [744, 217] on div "(Select All)" at bounding box center [782, 211] width 126 height 13
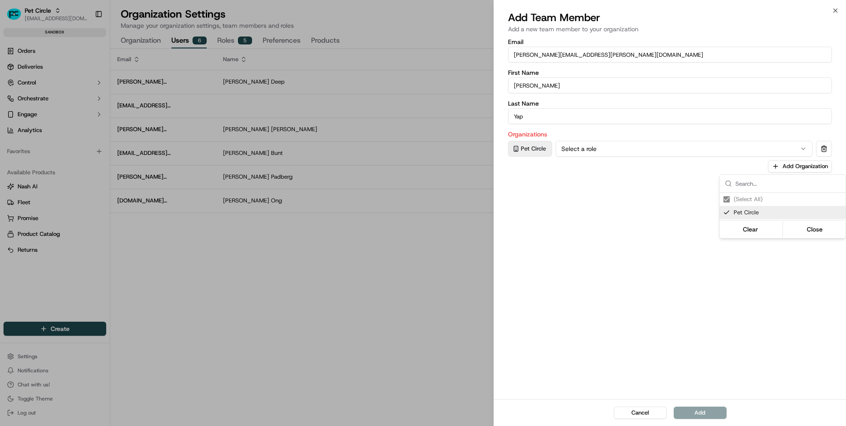
click at [708, 313] on div at bounding box center [423, 213] width 846 height 426
click at [680, 134] on label "Organizations" at bounding box center [670, 134] width 324 height 6
click at [663, 152] on button "Select a role" at bounding box center [683, 149] width 257 height 16
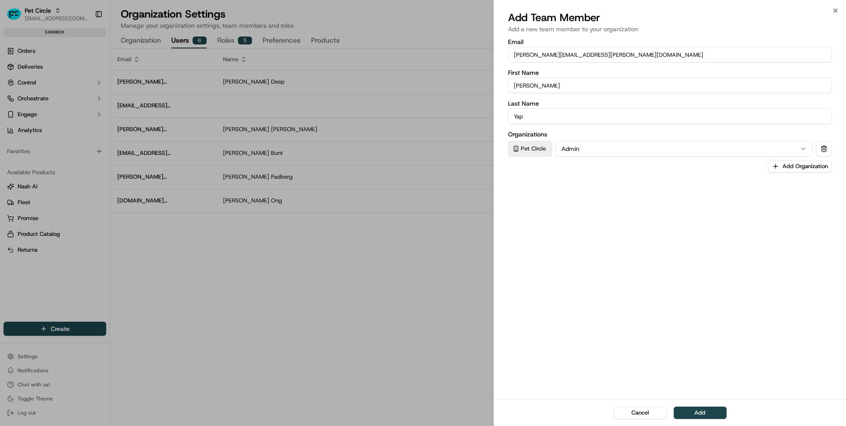
click at [639, 347] on div "Email [PERSON_NAME][EMAIL_ADDRESS][PERSON_NAME][DOMAIN_NAME] First Name [PERSON…" at bounding box center [670, 218] width 352 height 362
click at [680, 406] on div "Cancel Add" at bounding box center [670, 412] width 352 height 27
click at [680, 410] on button "Add" at bounding box center [699, 413] width 53 height 12
